Goal: Task Accomplishment & Management: Use online tool/utility

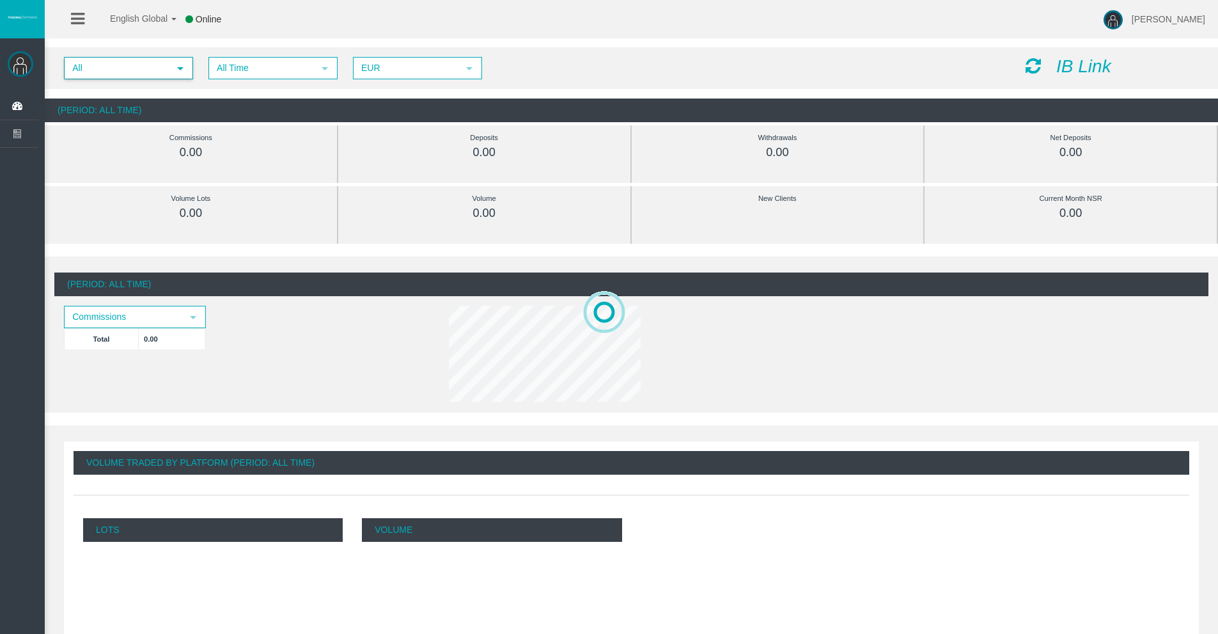
click at [130, 63] on span "All" at bounding box center [117, 68] width 104 height 20
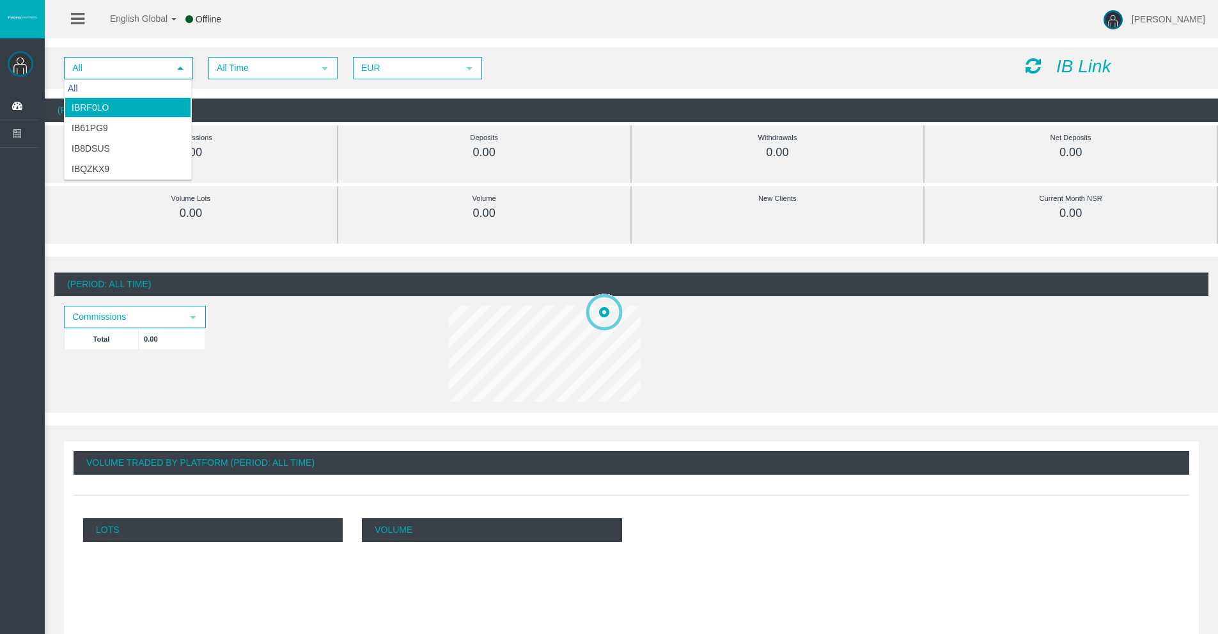
click at [121, 111] on li "IBrf0lo" at bounding box center [128, 107] width 127 height 20
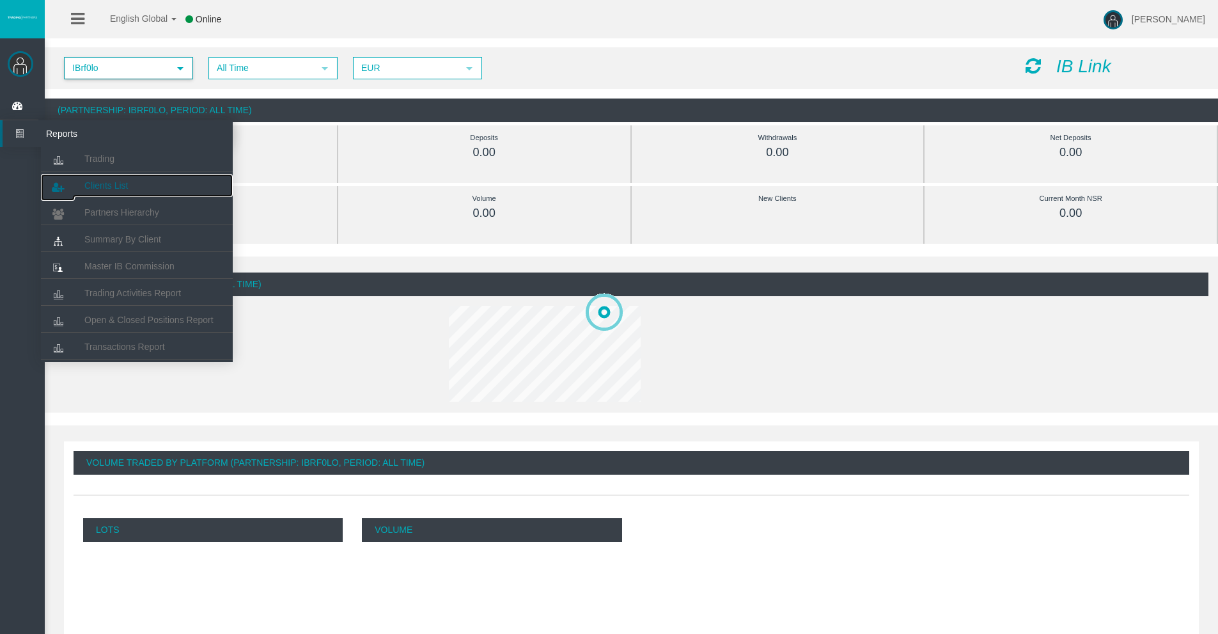
click at [111, 182] on span "Clients List" at bounding box center [105, 185] width 43 height 10
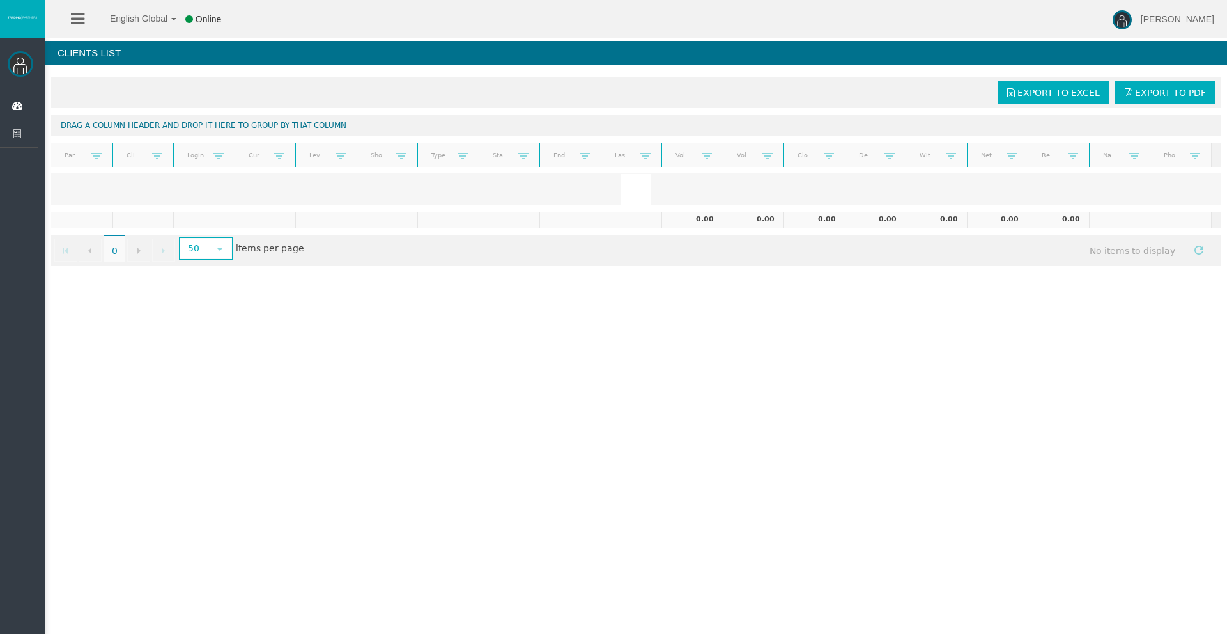
click at [91, 183] on div at bounding box center [636, 189] width 1170 height 32
click at [80, 21] on icon at bounding box center [77, 19] width 13 height 16
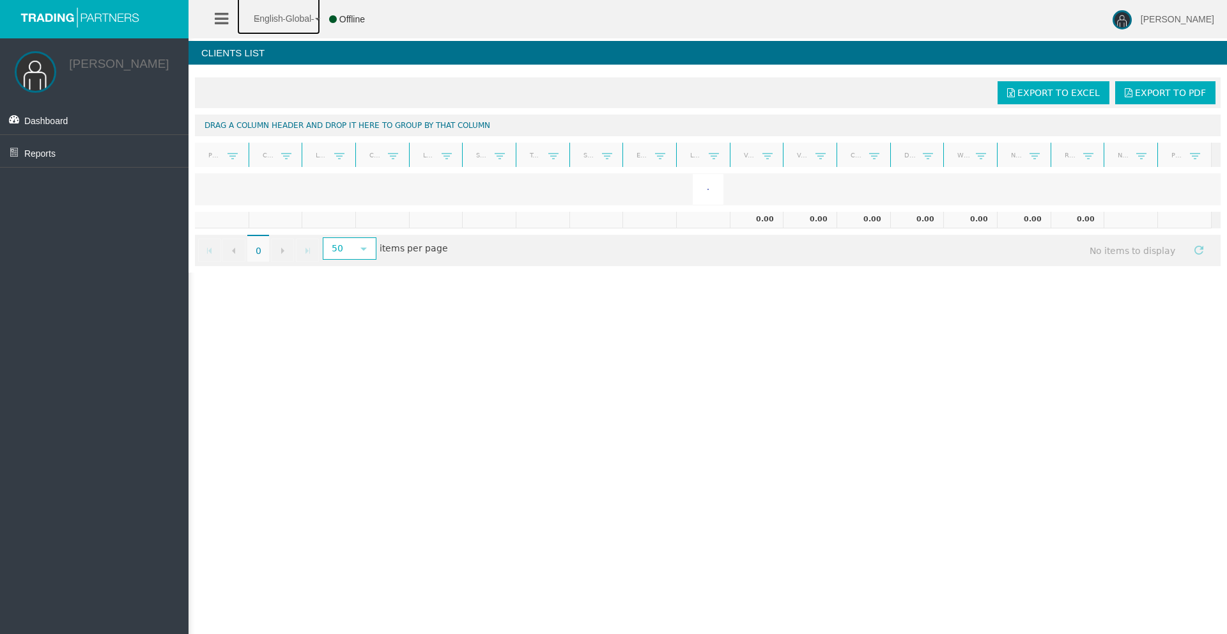
click at [284, 13] on span "English Global" at bounding box center [274, 18] width 74 height 10
click at [237, 14] on li "English Global 简体中文 English Global 日本語 한국어" at bounding box center [279, 19] width 90 height 38
click at [227, 14] on icon at bounding box center [221, 19] width 13 height 16
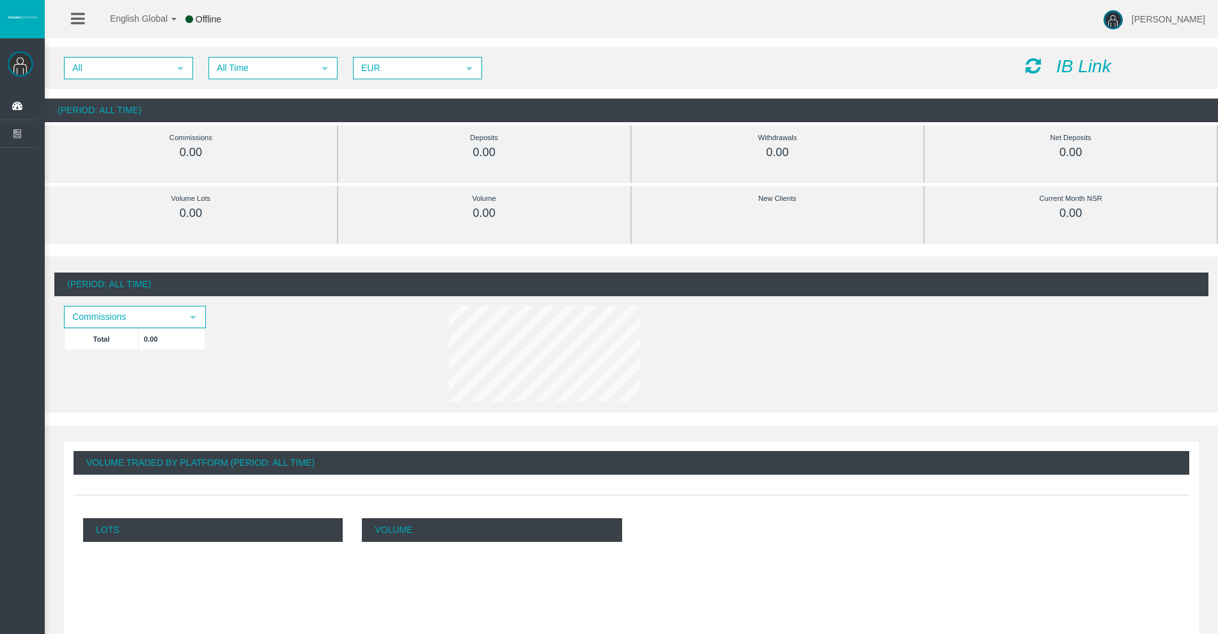
click at [77, 22] on icon at bounding box center [77, 19] width 13 height 16
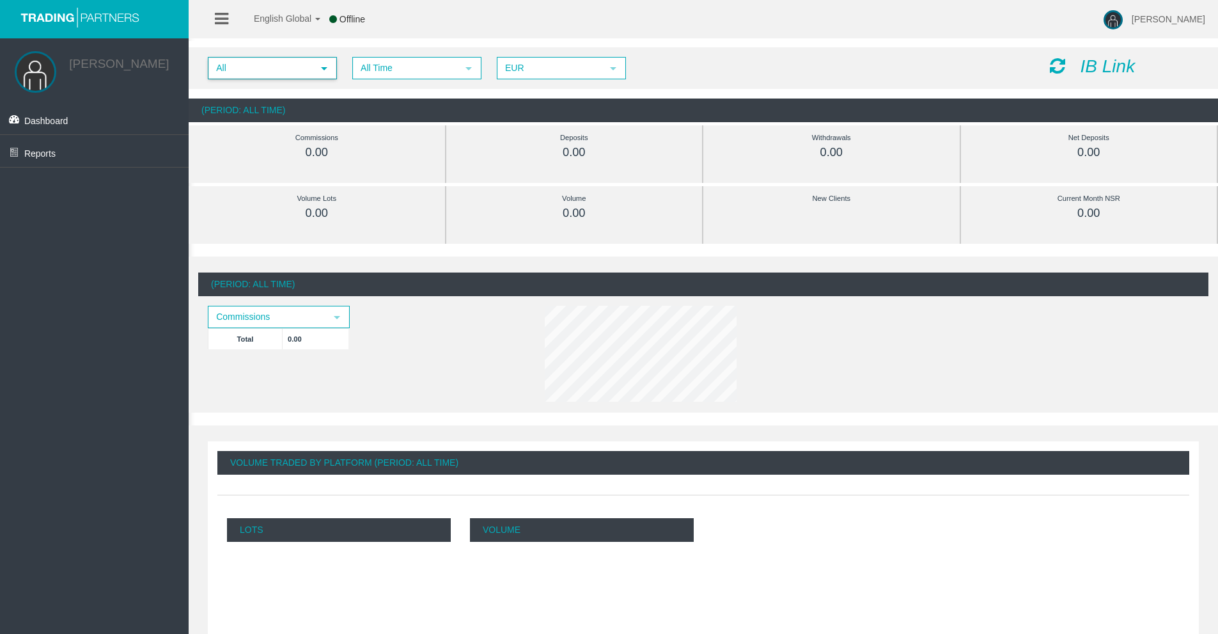
click at [231, 61] on span "All" at bounding box center [261, 68] width 104 height 20
click at [256, 108] on li "IBrf0lo" at bounding box center [271, 107] width 127 height 20
drag, startPoint x: 235, startPoint y: 175, endPoint x: 171, endPoint y: 107, distance: 93.2
click at [234, 175] on div "Commissions 0.00" at bounding box center [316, 154] width 237 height 58
click at [90, 153] on link "Reports" at bounding box center [94, 151] width 189 height 32
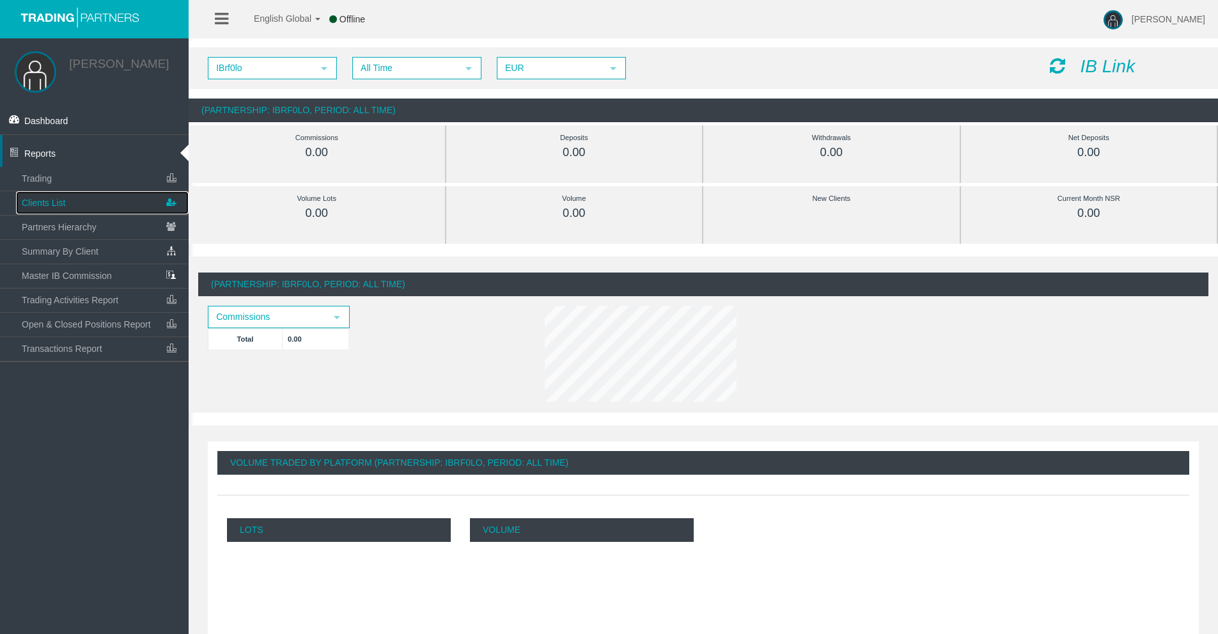
click at [44, 199] on span "Clients List" at bounding box center [43, 203] width 43 height 10
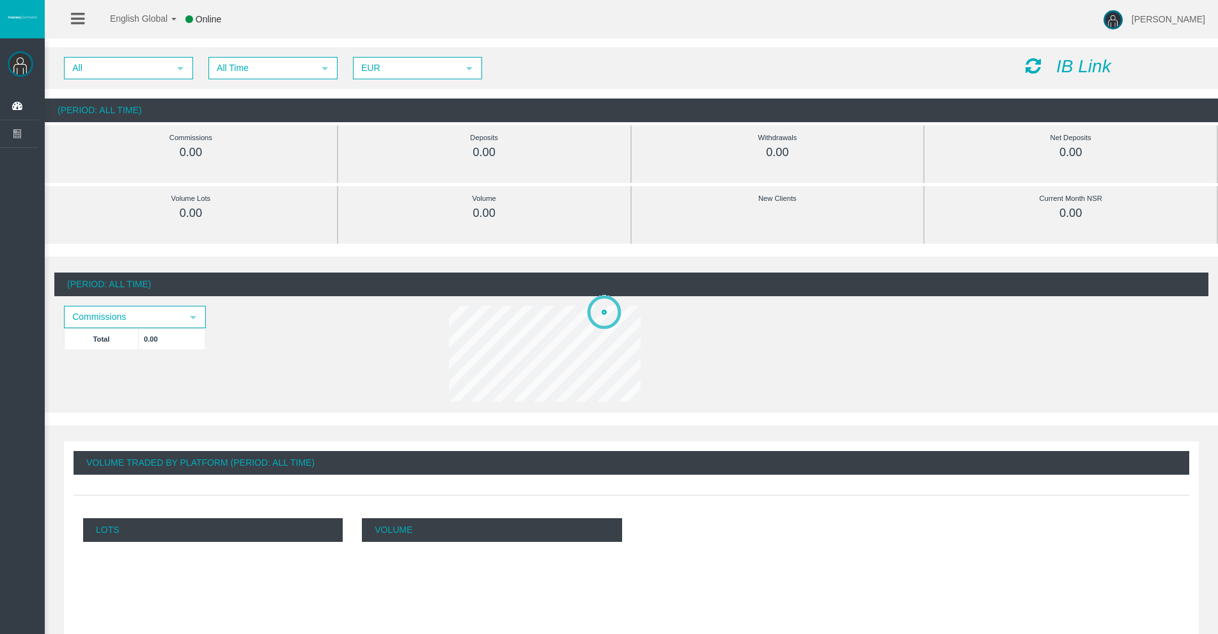
click at [79, 22] on icon at bounding box center [77, 19] width 13 height 16
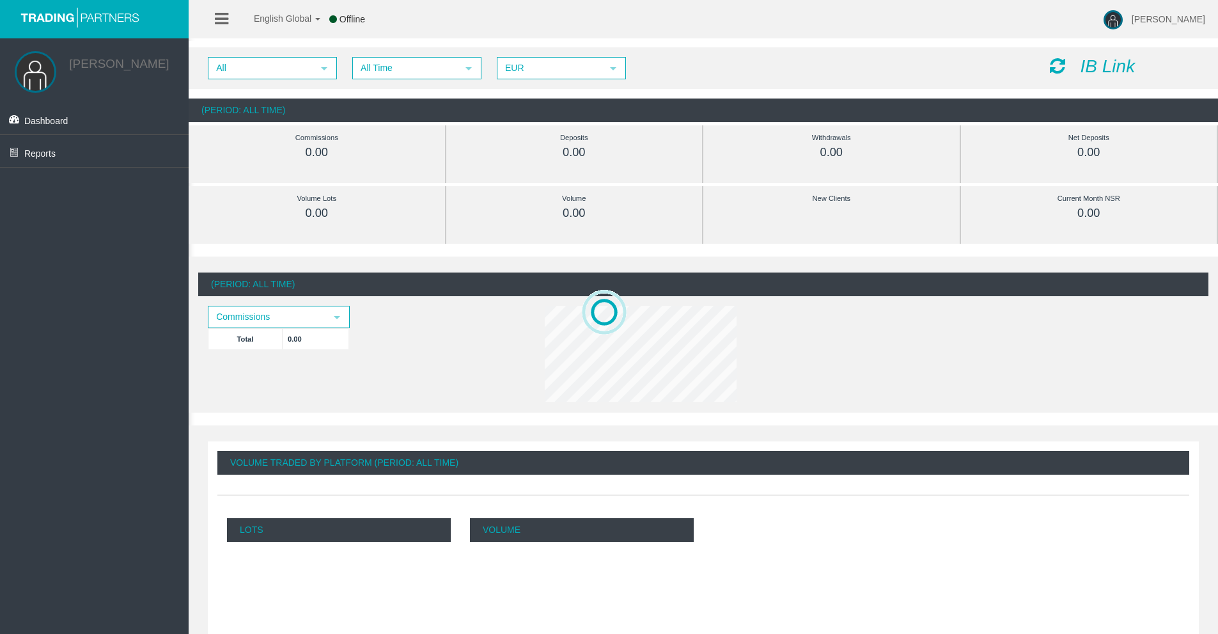
click at [755, 392] on div at bounding box center [1125, 602] width 1096 height 634
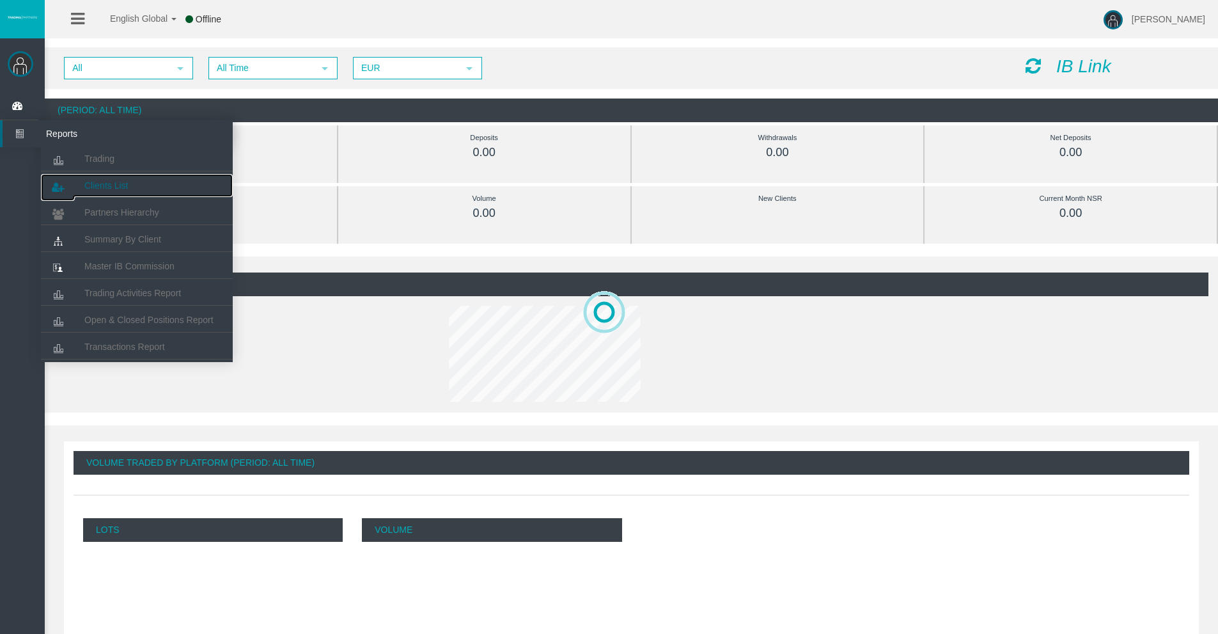
click at [107, 186] on span "Clients List" at bounding box center [105, 185] width 43 height 10
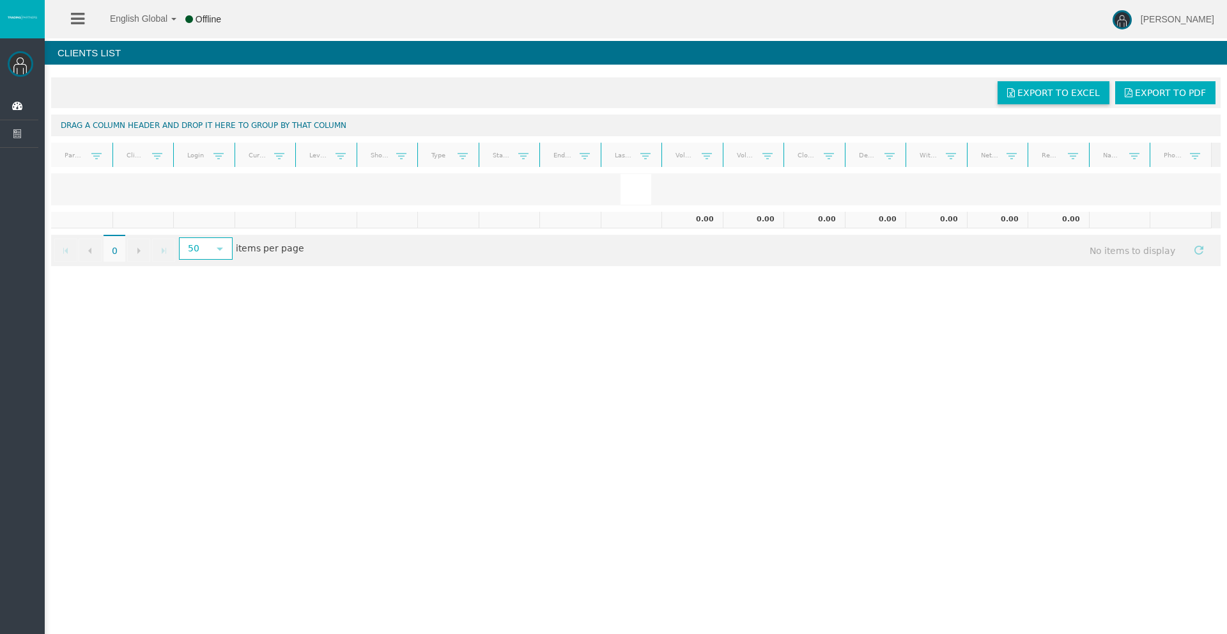
click at [1084, 90] on span "Export to Excel" at bounding box center [1059, 93] width 82 height 10
click at [1137, 88] on span "Export to PDF" at bounding box center [1170, 93] width 71 height 10
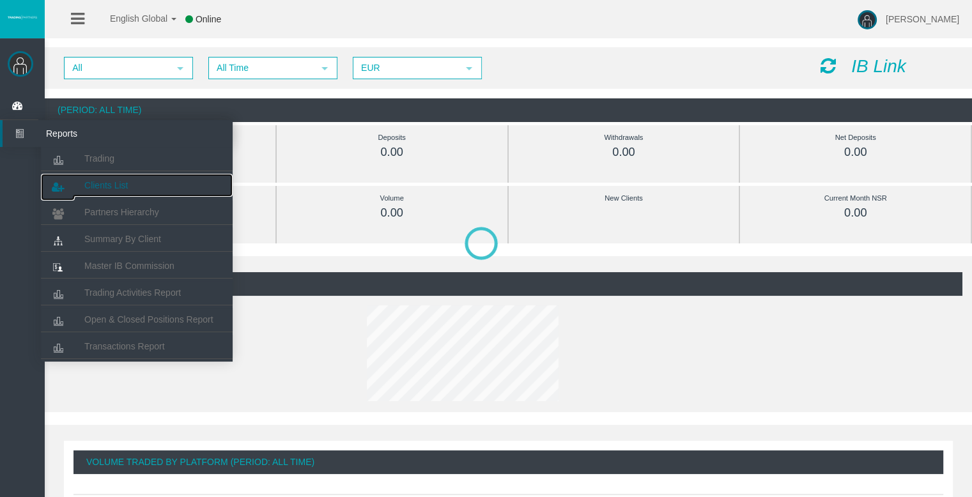
click at [98, 176] on link "Clients List" at bounding box center [137, 185] width 192 height 23
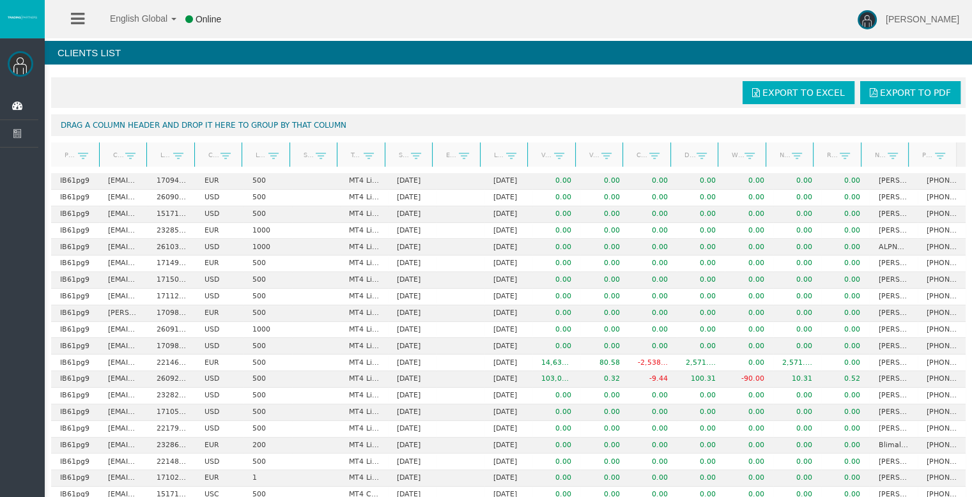
click at [398, 159] on link "Start Date" at bounding box center [401, 154] width 20 height 17
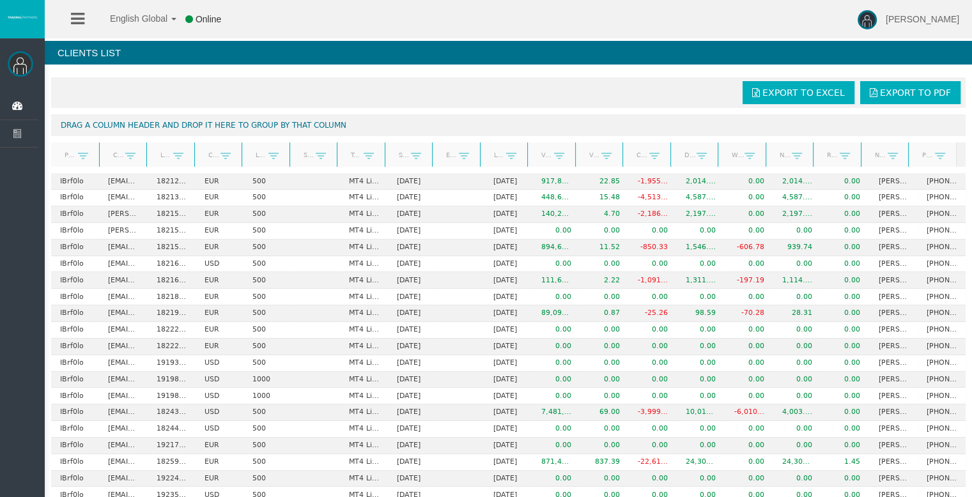
click at [396, 152] on link "Start Date" at bounding box center [401, 155] width 20 height 18
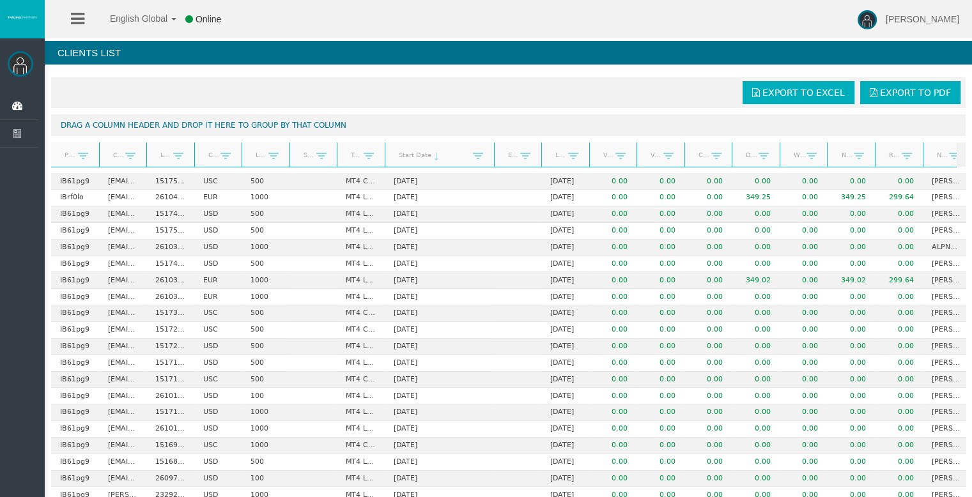
drag, startPoint x: 428, startPoint y: 153, endPoint x: 492, endPoint y: 150, distance: 63.4
click at [492, 150] on div "Partner code Client Login Currency Leverage Short Code Type Start Date End Date…" at bounding box center [504, 155] width 906 height 24
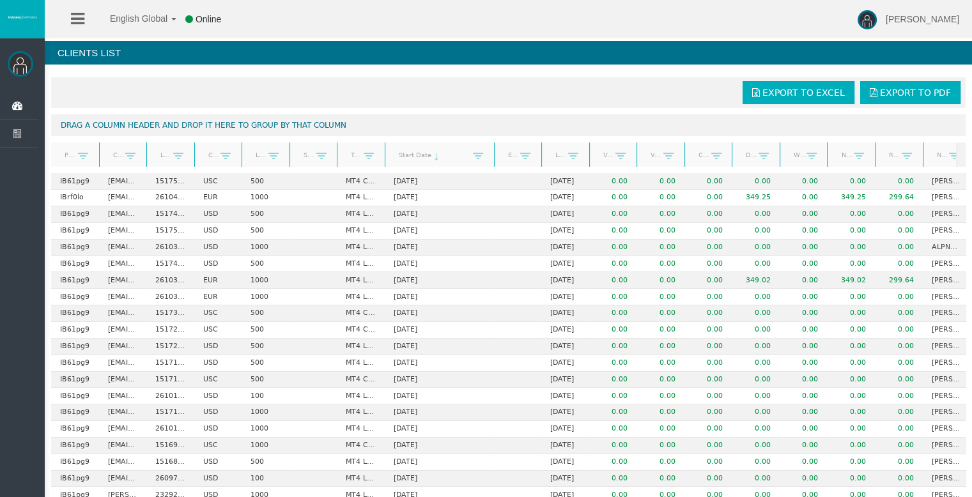
click at [77, 21] on icon at bounding box center [77, 19] width 13 height 16
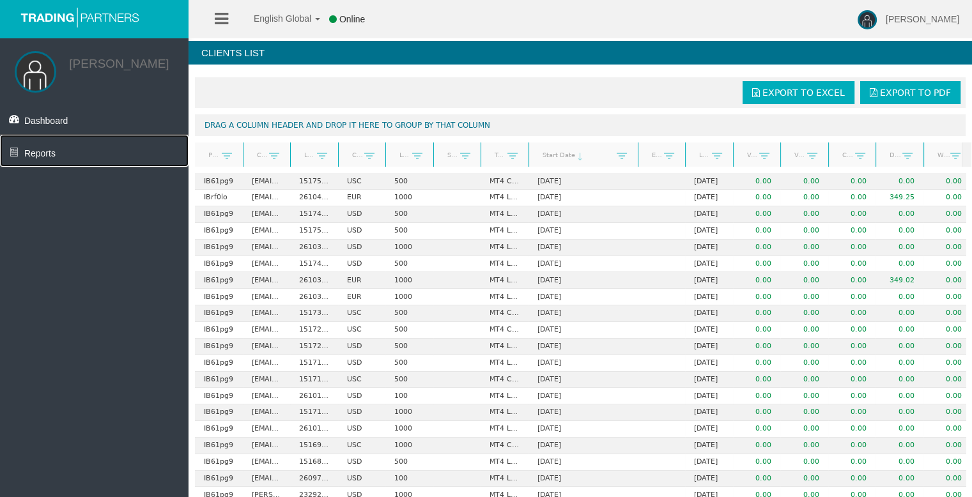
click at [46, 147] on link "Reports" at bounding box center [94, 151] width 189 height 32
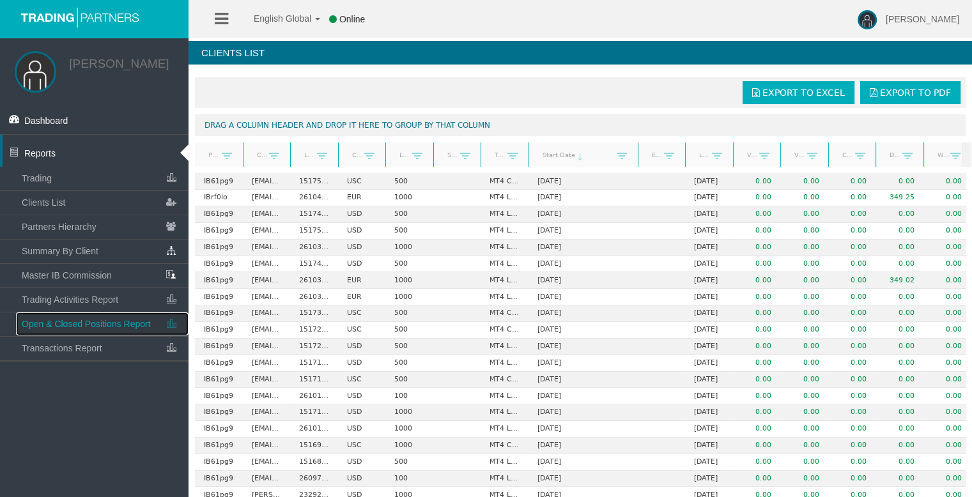
click at [81, 325] on span "Open & Closed Positions Report" at bounding box center [86, 324] width 129 height 10
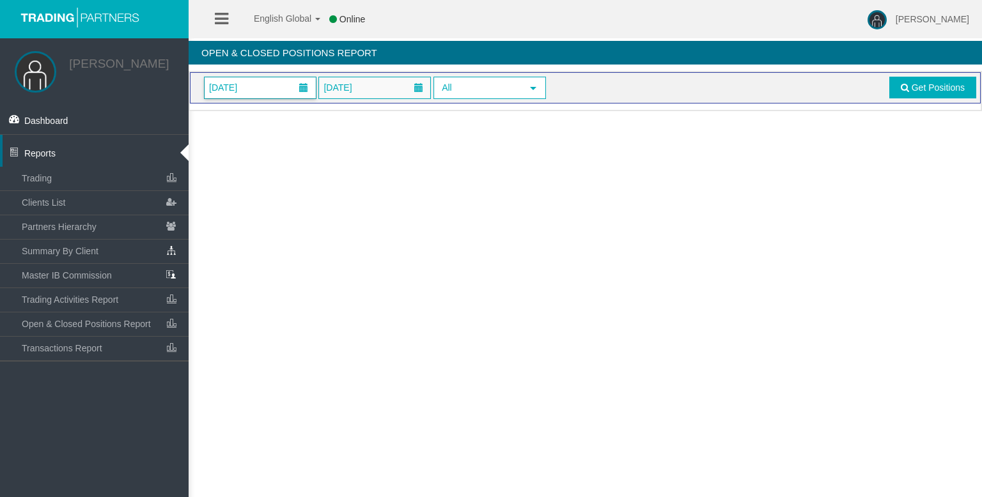
click at [241, 90] on span "[DATE]" at bounding box center [223, 88] width 36 height 18
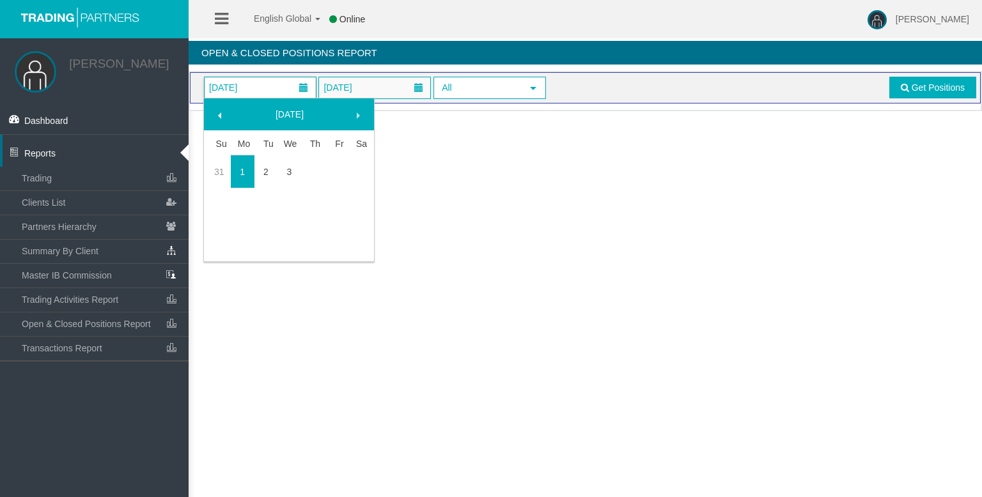
click at [241, 90] on span "[DATE]" at bounding box center [223, 88] width 36 height 18
click at [930, 95] on link "Get Positions" at bounding box center [932, 88] width 87 height 22
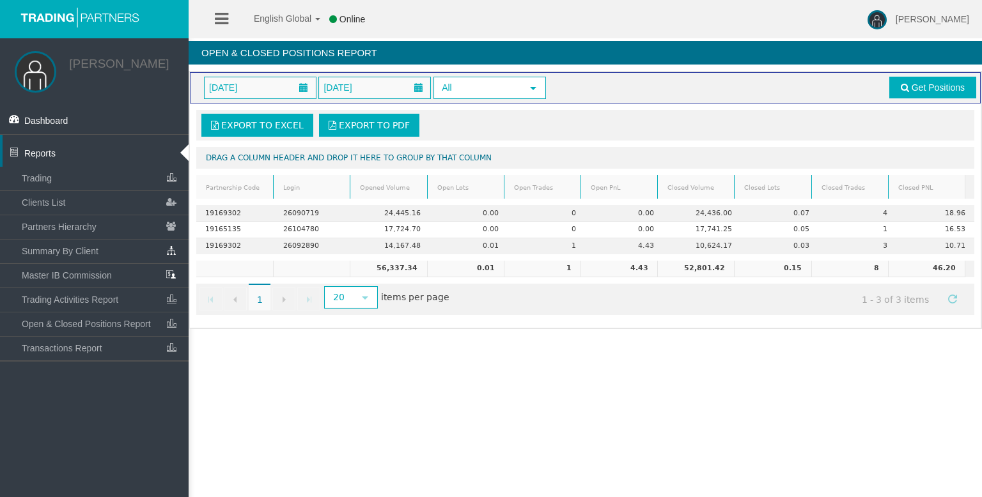
scroll to position [0, 8]
